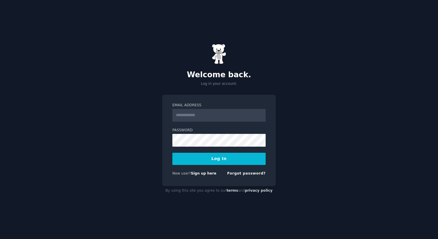
click at [0, 238] on com-1password-button at bounding box center [0, 239] width 0 height 0
type input "**********"
click at [172, 152] on button "Log In" at bounding box center [218, 158] width 93 height 12
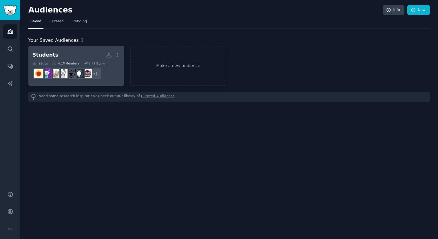
click at [75, 56] on h2 "Students More" at bounding box center [76, 55] width 88 height 10
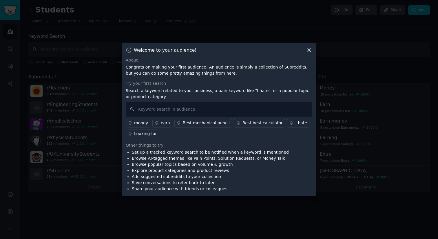
click at [311, 50] on icon at bounding box center [309, 50] width 6 height 6
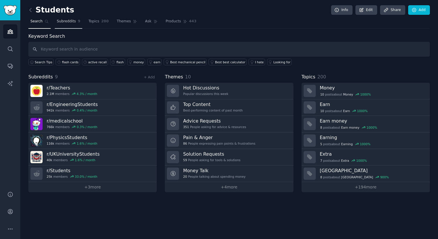
click at [67, 25] on link "Subreddits 9" at bounding box center [69, 23] width 28 height 12
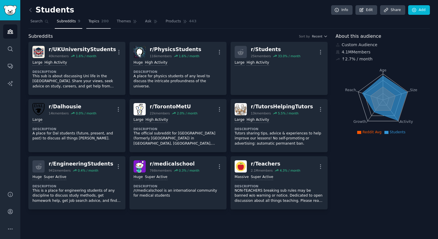
click at [93, 22] on span "Topics" at bounding box center [93, 21] width 11 height 5
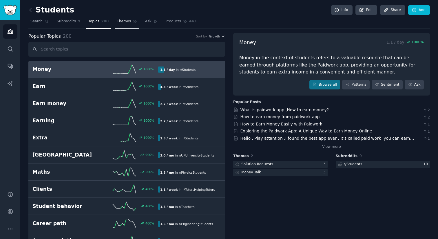
click at [127, 18] on link "Themes" at bounding box center [127, 23] width 24 height 12
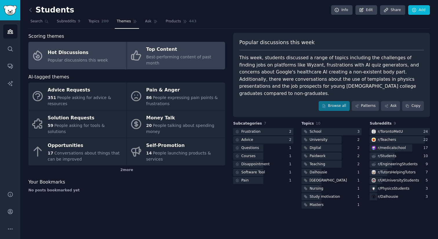
click at [158, 46] on div "Top Content" at bounding box center [184, 49] width 76 height 9
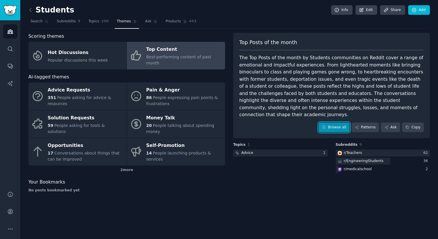
click at [343, 122] on link "Browse all" at bounding box center [334, 127] width 31 height 10
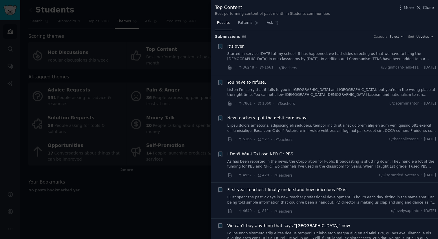
click at [289, 131] on link at bounding box center [332, 128] width 209 height 10
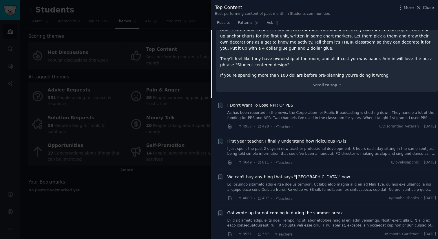
scroll to position [251, 0]
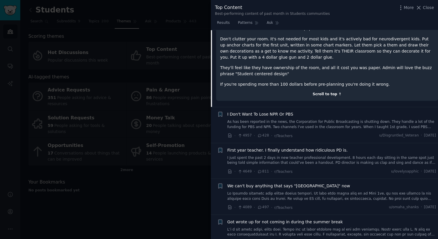
click at [327, 92] on div "Scroll to top ↑" at bounding box center [327, 94] width 214 height 5
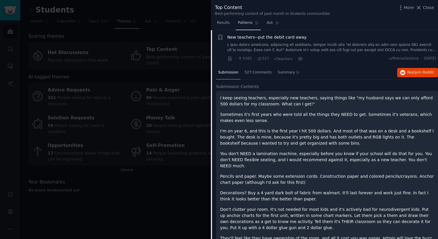
click at [245, 21] on span "Patterns" at bounding box center [245, 22] width 14 height 5
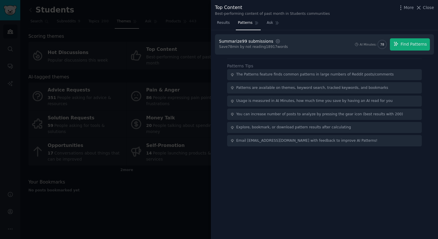
click at [192, 38] on div at bounding box center [219, 119] width 438 height 239
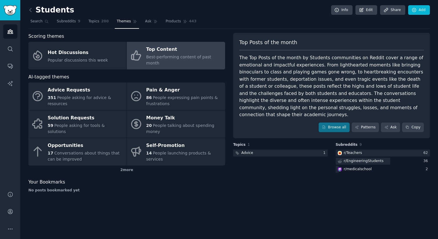
click at [158, 59] on span "Best-performing content of past month" at bounding box center [178, 59] width 65 height 11
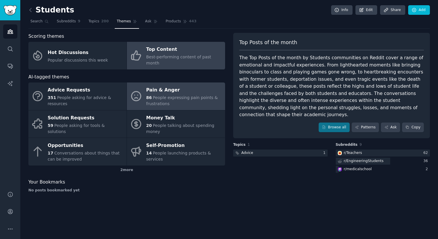
click at [155, 86] on div "Pain & Anger" at bounding box center [184, 90] width 76 height 9
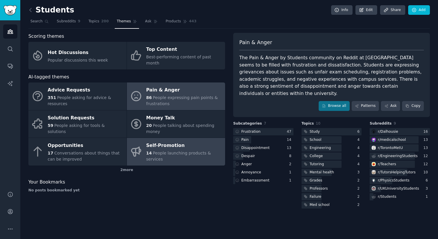
click at [203, 150] on span "People launching products & services" at bounding box center [178, 155] width 65 height 11
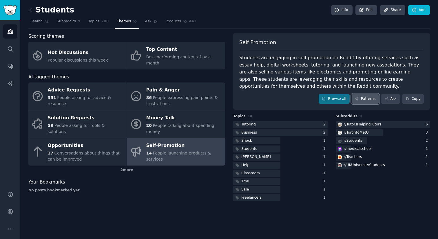
click at [361, 96] on link "Patterns" at bounding box center [365, 99] width 27 height 10
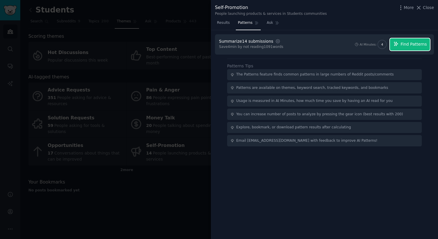
click at [408, 42] on span "Find Patterns" at bounding box center [414, 44] width 26 height 6
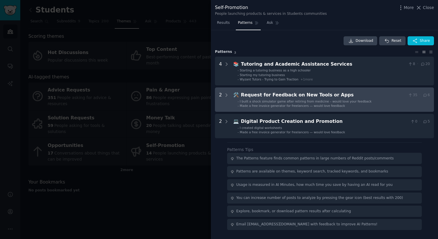
click at [319, 92] on div "Request for Feedback on New Tools or Apps" at bounding box center [323, 94] width 165 height 7
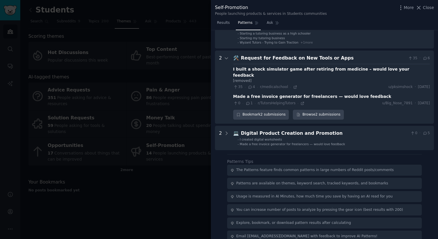
scroll to position [40, 0]
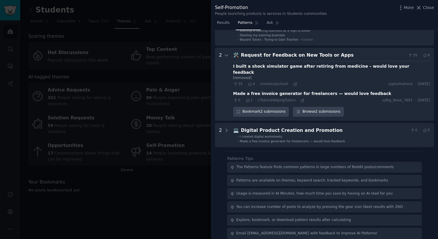
click at [263, 68] on div "I built a shock simulator game after retiring from medicine – would love your f…" at bounding box center [331, 69] width 197 height 12
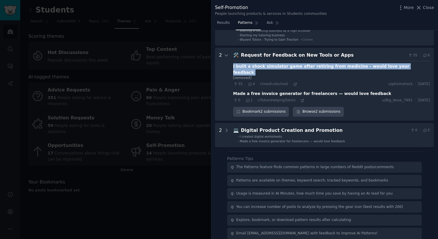
click at [263, 68] on div "I built a shock simulator game after retiring from medicine – would love your f…" at bounding box center [331, 69] width 197 height 12
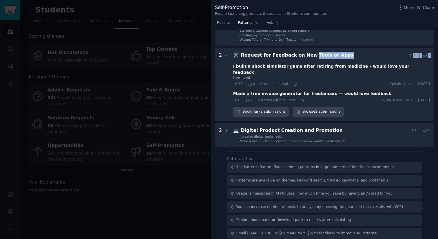
drag, startPoint x: 305, startPoint y: 57, endPoint x: 280, endPoint y: 61, distance: 25.3
click at [284, 61] on div "🛠️ Request for Feedback on New Tools or Apps 35 · 6 I built a shock simulator g…" at bounding box center [331, 84] width 197 height 65
click at [245, 75] on div "[removed]" at bounding box center [331, 77] width 197 height 5
click at [251, 82] on icon at bounding box center [250, 84] width 5 height 4
click at [271, 82] on span "r/medicalschool" at bounding box center [274, 84] width 28 height 4
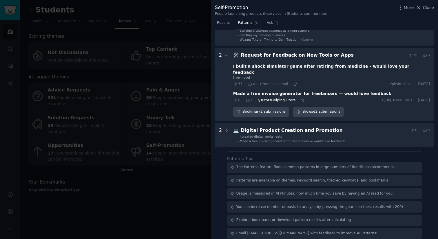
click at [281, 98] on span "r/TutorsHelpingTutors" at bounding box center [277, 100] width 38 height 4
click at [275, 98] on span "r/TutorsHelpingTutors" at bounding box center [277, 100] width 38 height 4
click at [321, 107] on link "Browse 2 submissions" at bounding box center [318, 112] width 51 height 10
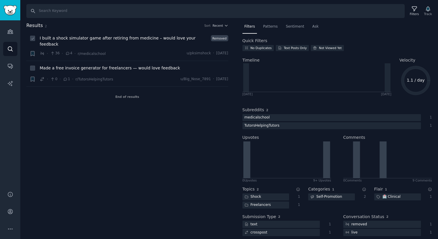
click at [143, 39] on span "I built a shock simulator game after retiring from medicine – would love your f…" at bounding box center [124, 41] width 169 height 12
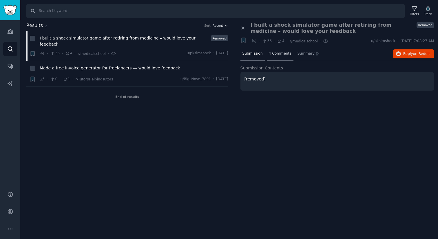
click at [273, 56] on div "4 Comments" at bounding box center [280, 54] width 27 height 14
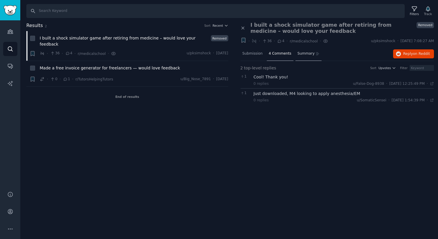
click at [303, 53] on span "Summary" at bounding box center [306, 53] width 17 height 5
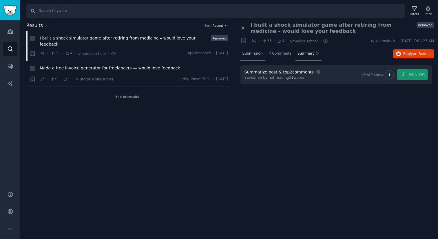
click at [250, 51] on span "Submission" at bounding box center [253, 53] width 20 height 5
